Goal: Find contact information: Find contact information

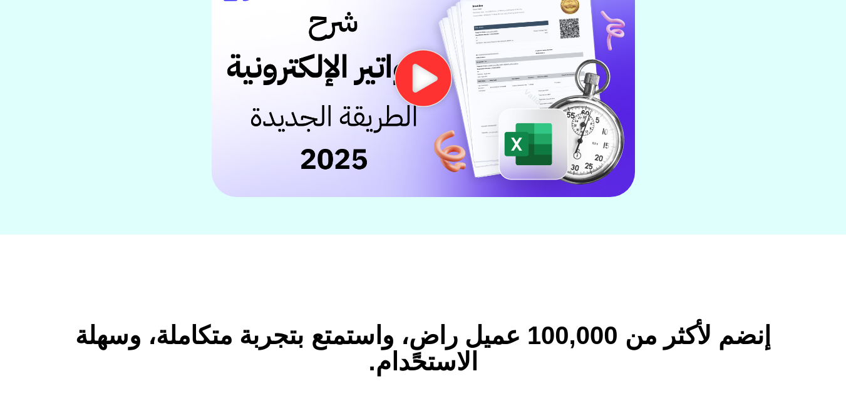
scroll to position [313, 0]
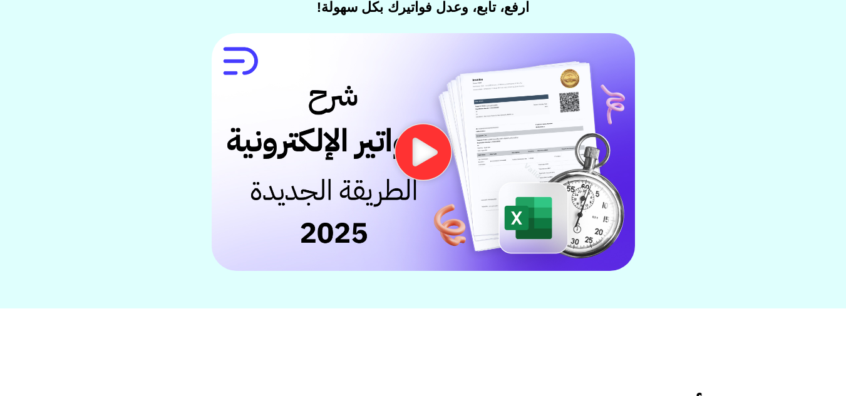
click at [455, 153] on img at bounding box center [423, 152] width 423 height 238
click at [416, 150] on icon "تشغيل الفيديو" at bounding box center [423, 152] width 63 height 58
click at [487, 172] on img at bounding box center [423, 152] width 423 height 238
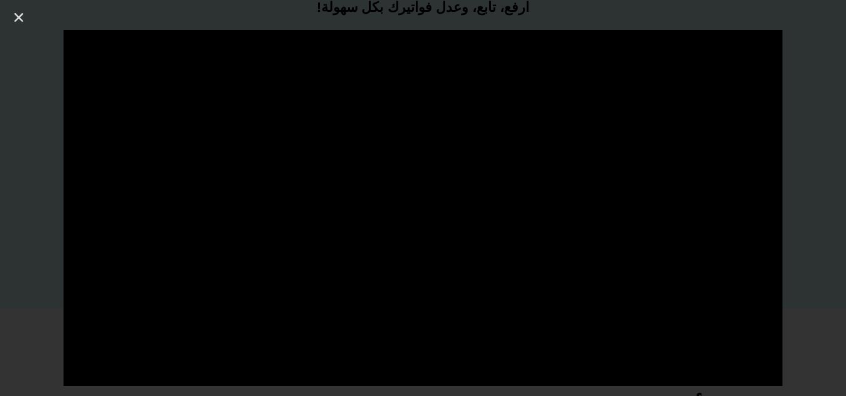
scroll to position [376, 0]
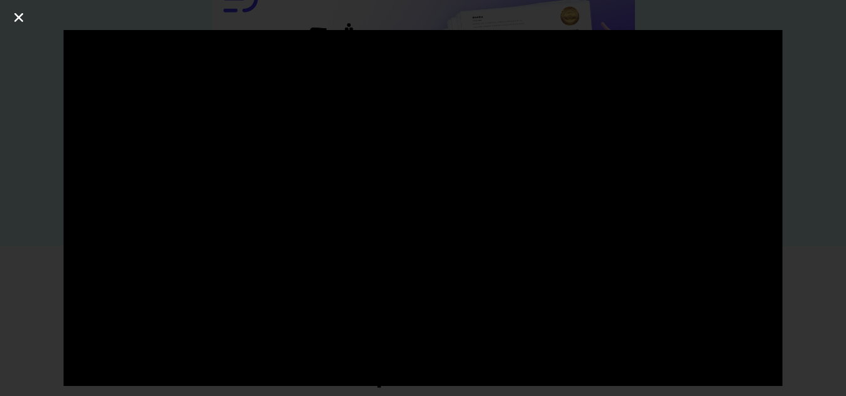
click at [22, 17] on icon "إغلاق (Esc)" at bounding box center [19, 17] width 13 height 13
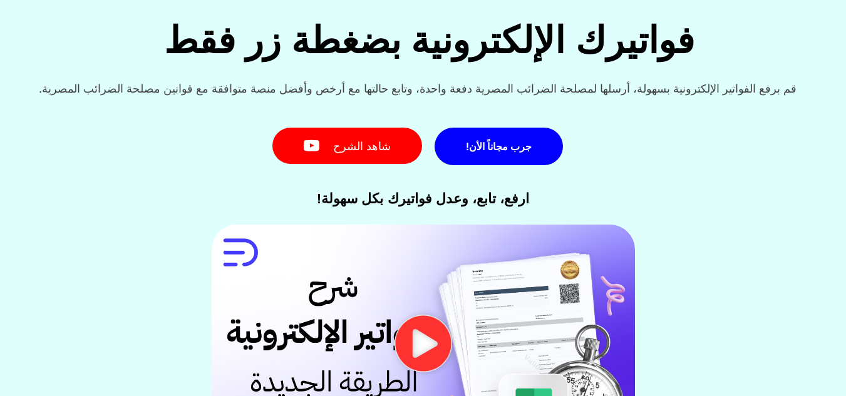
scroll to position [0, 0]
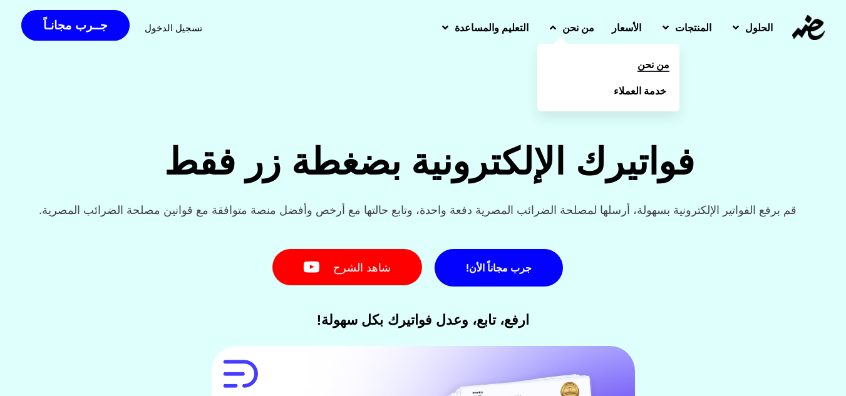
click at [595, 59] on link "من نحن" at bounding box center [608, 64] width 142 height 26
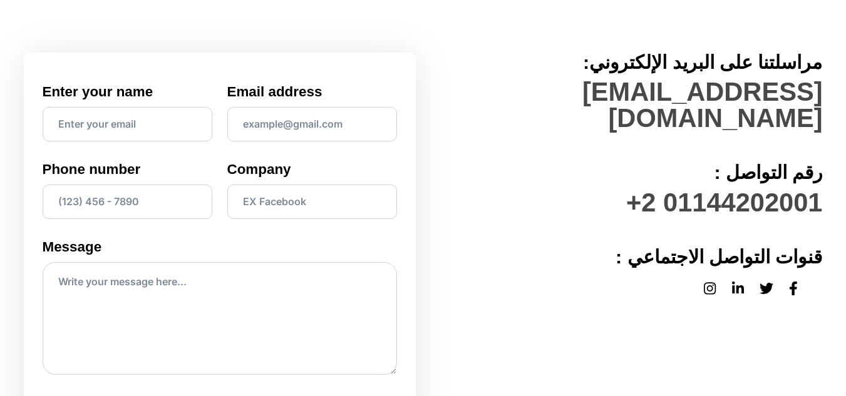
drag, startPoint x: 0, startPoint y: 0, endPoint x: 679, endPoint y: 173, distance: 701.3
click at [679, 190] on h3 "01144202001 2+" at bounding box center [627, 203] width 392 height 26
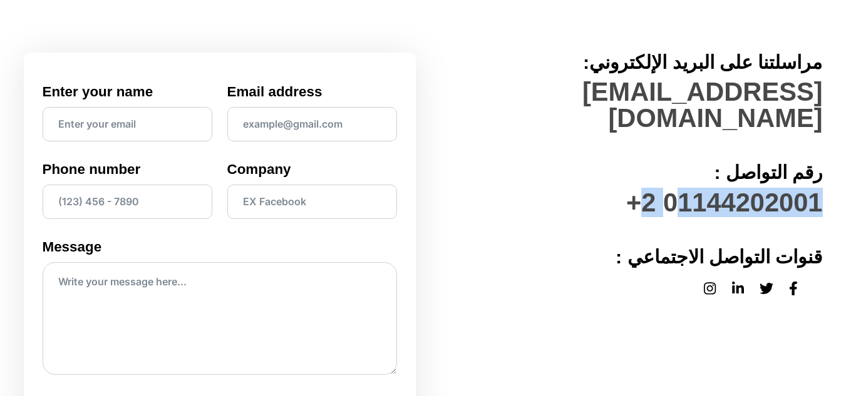
click at [679, 190] on h3 "01144202001 2+" at bounding box center [627, 203] width 392 height 26
copy h3 "01144202001"
